Goal: Find contact information: Find contact information

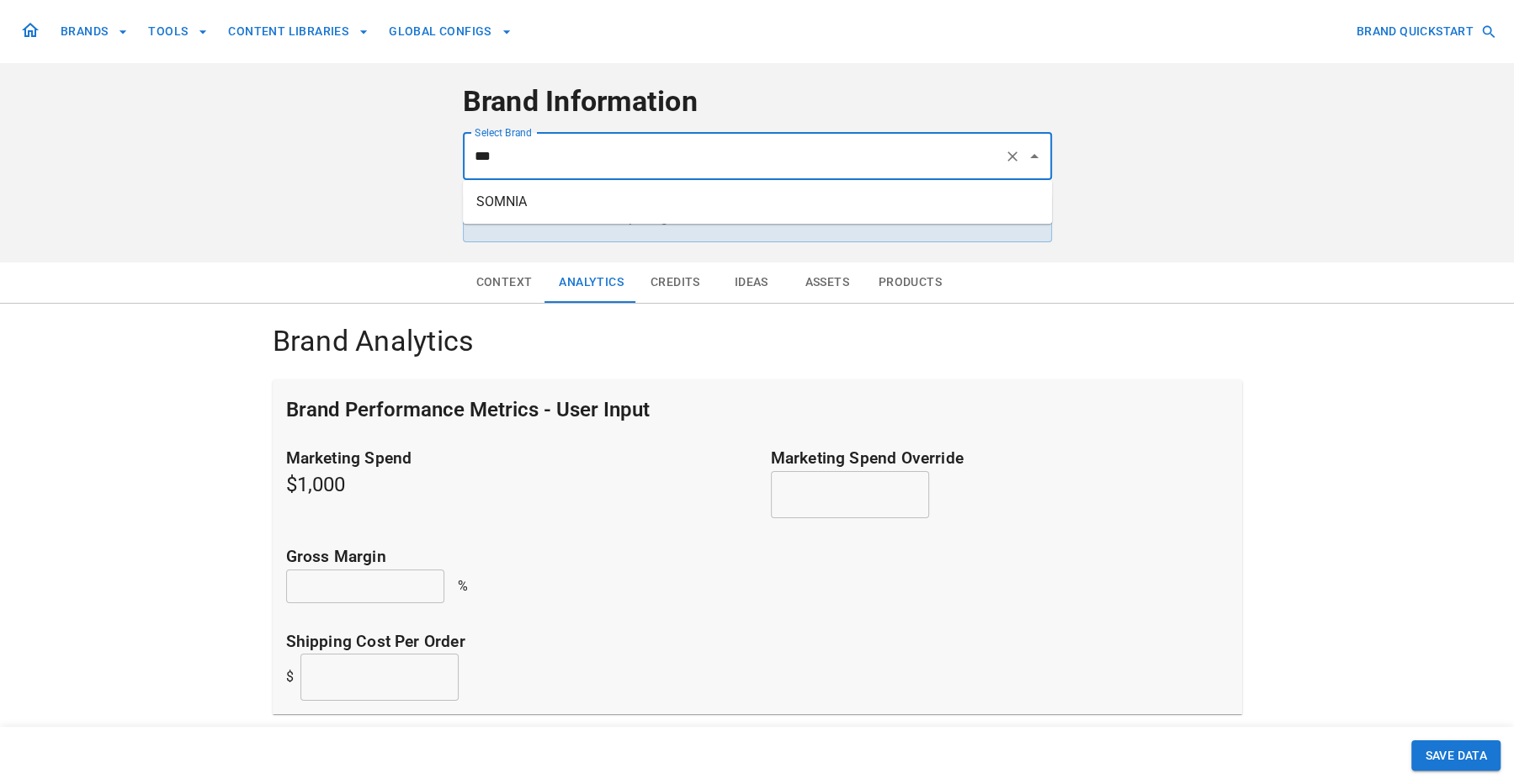
click at [579, 200] on li "SOMNIA" at bounding box center [757, 201] width 589 height 30
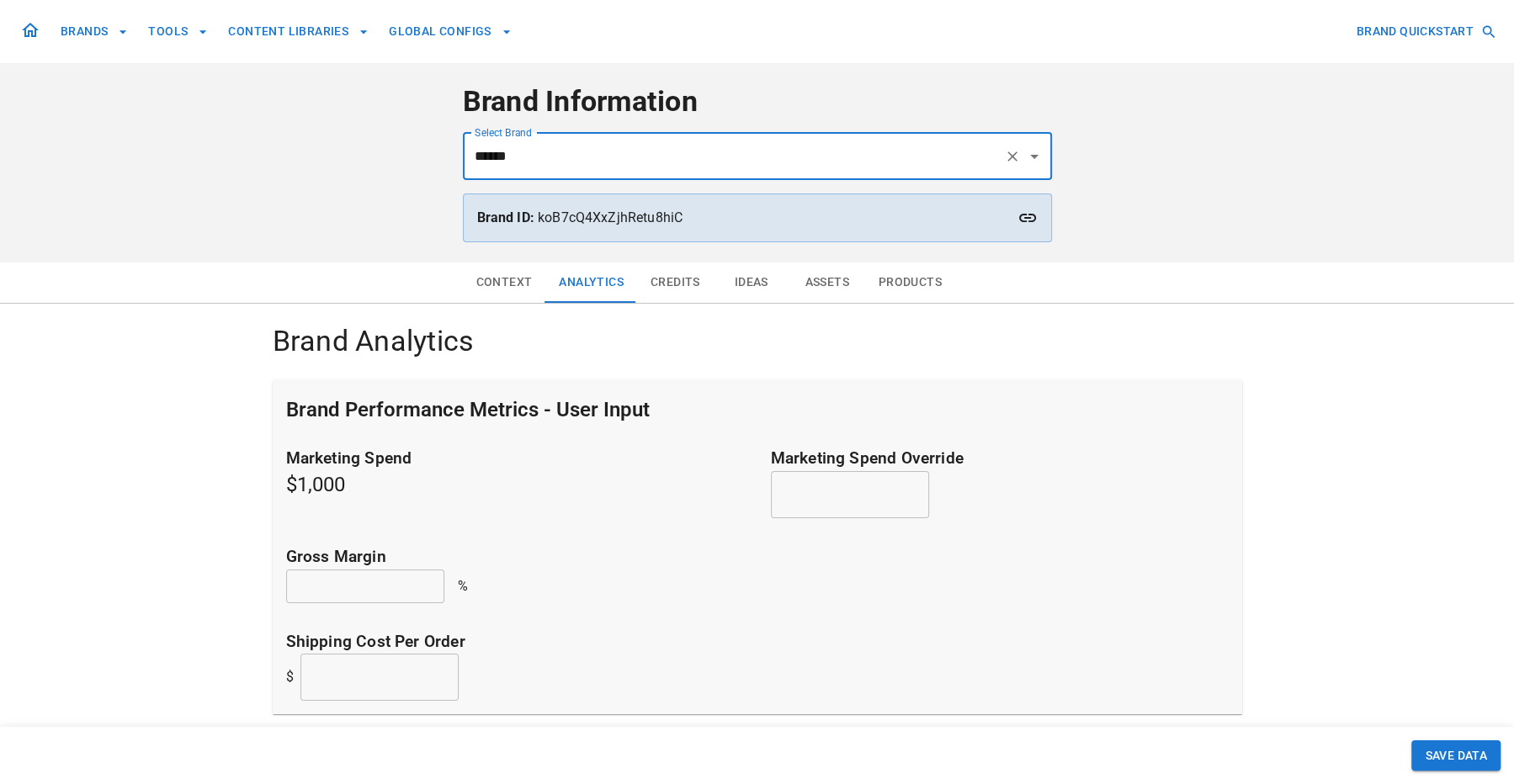
type input "******"
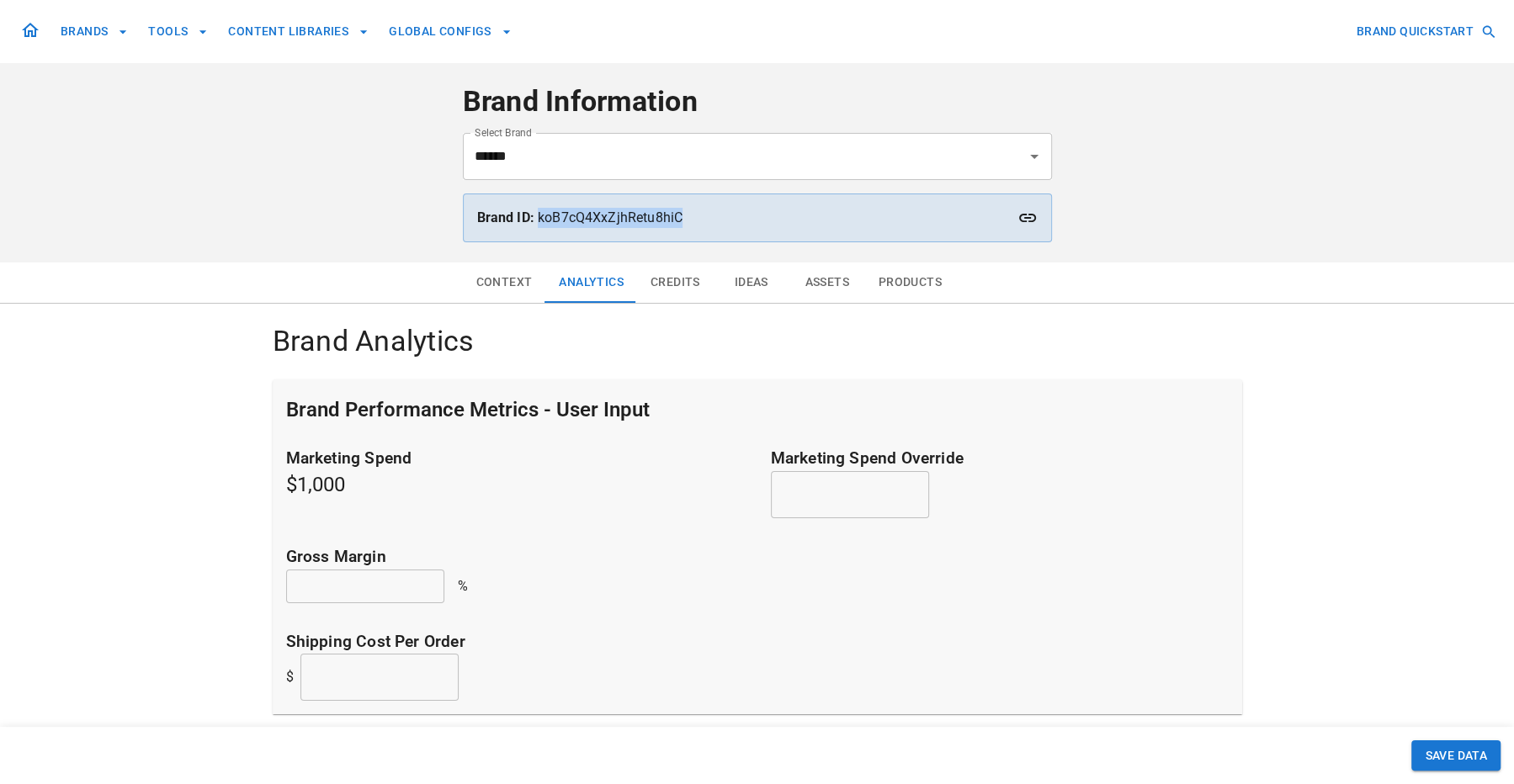
drag, startPoint x: 678, startPoint y: 218, endPoint x: 538, endPoint y: 216, distance: 140.0
click at [538, 216] on p "Brand ID: koB7cQ4XxZjhRetu8hiC" at bounding box center [757, 218] width 561 height 20
copy p "koB7cQ4XxZjhRetu8hiC"
click at [490, 281] on button "Context" at bounding box center [504, 283] width 84 height 41
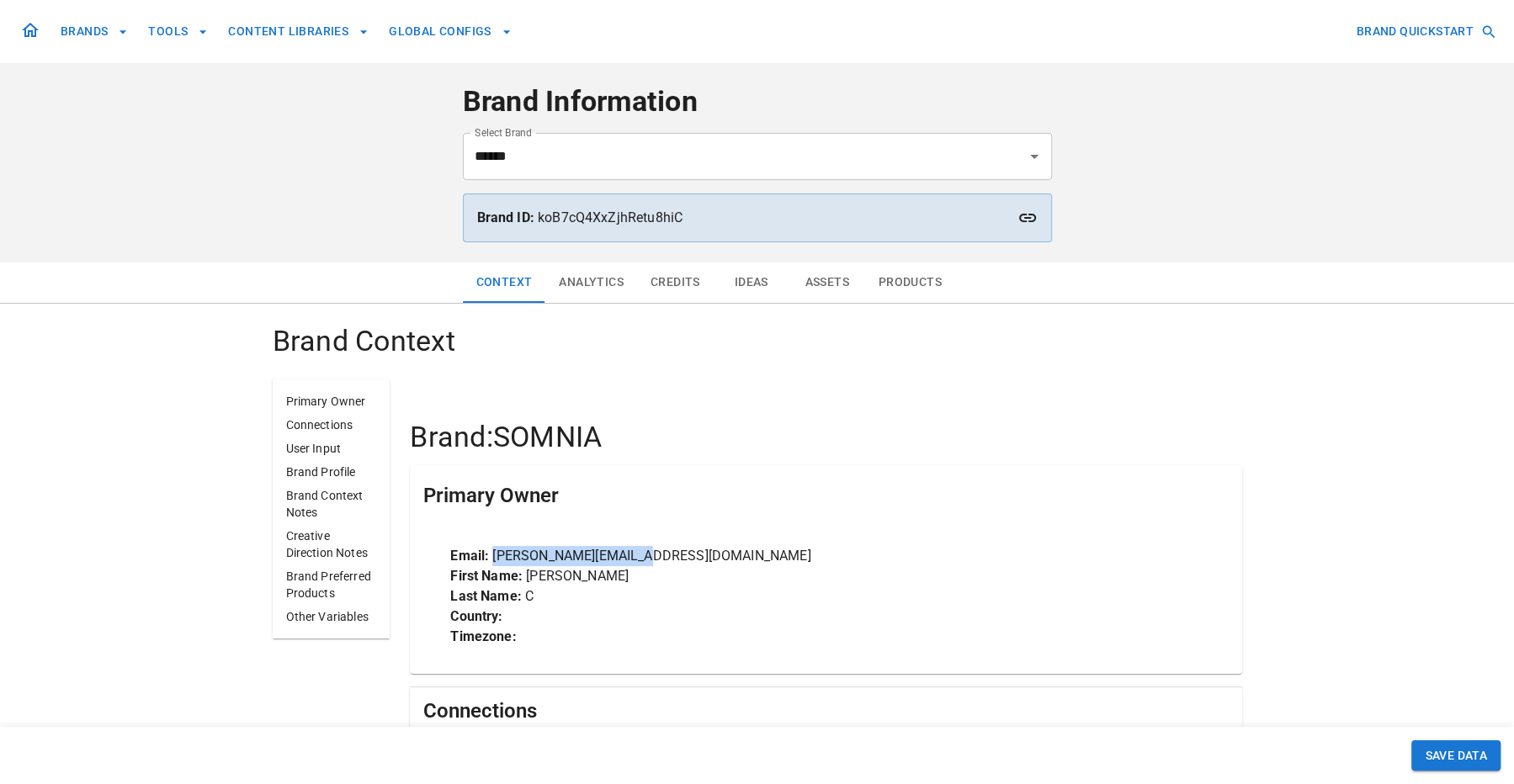
drag, startPoint x: 654, startPoint y: 557, endPoint x: 493, endPoint y: 554, distance: 161.0
click at [493, 554] on p "Email: [PERSON_NAME][EMAIL_ADDRESS][DOMAIN_NAME]" at bounding box center [825, 556] width 751 height 20
copy p "[PERSON_NAME][EMAIL_ADDRESS][DOMAIN_NAME]"
